Goal: Task Accomplishment & Management: Use online tool/utility

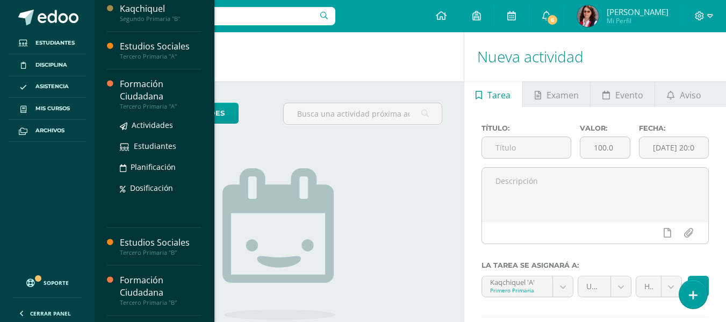
scroll to position [269, 0]
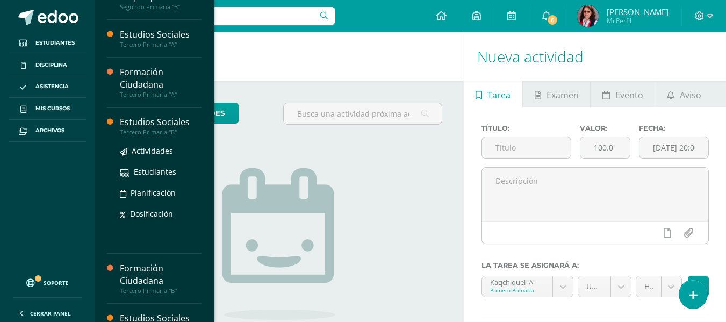
click at [159, 125] on div "Estudios Sociales" at bounding box center [161, 122] width 82 height 12
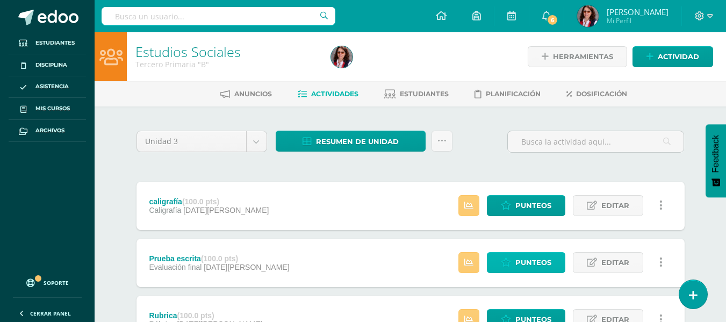
click at [511, 260] on icon at bounding box center [506, 262] width 10 height 9
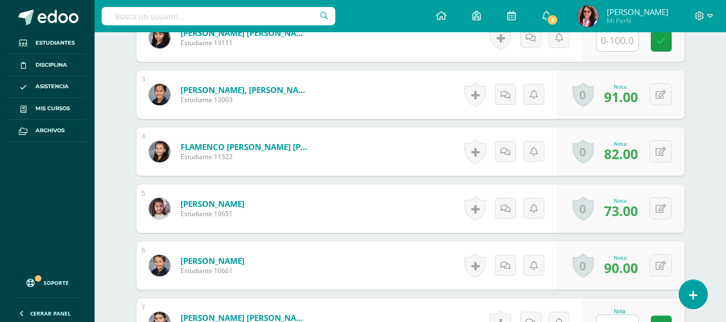
scroll to position [447, 0]
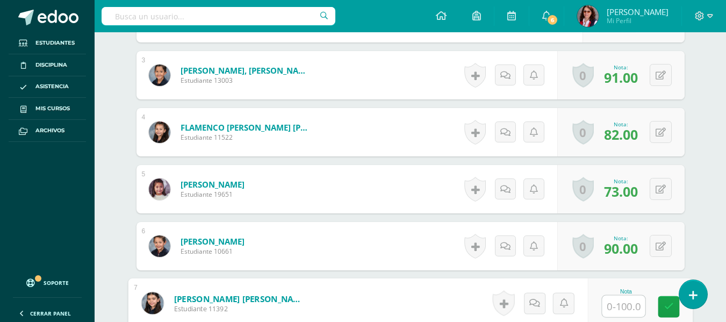
click at [618, 303] on input "text" at bounding box center [623, 307] width 43 height 22
type input "88"
click at [670, 303] on icon at bounding box center [669, 306] width 10 height 9
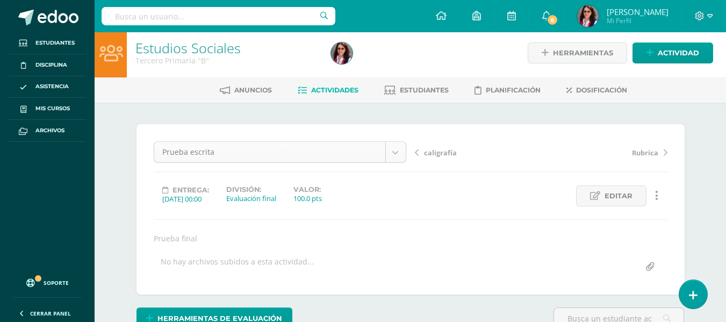
scroll to position [0, 0]
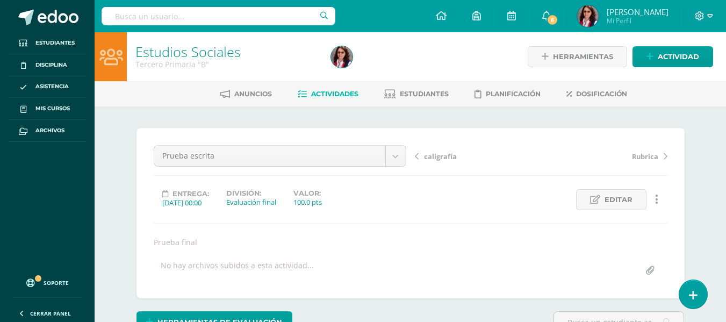
click at [314, 94] on span "Actividades" at bounding box center [334, 94] width 47 height 8
